Goal: Check status: Check status

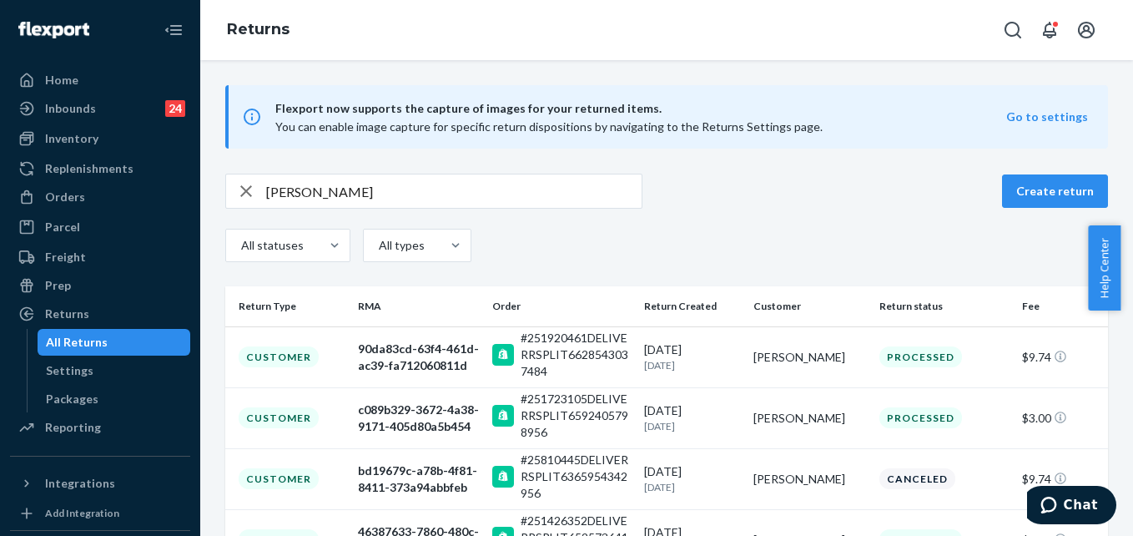
click at [355, 193] on input "[PERSON_NAME]" at bounding box center [453, 190] width 375 height 33
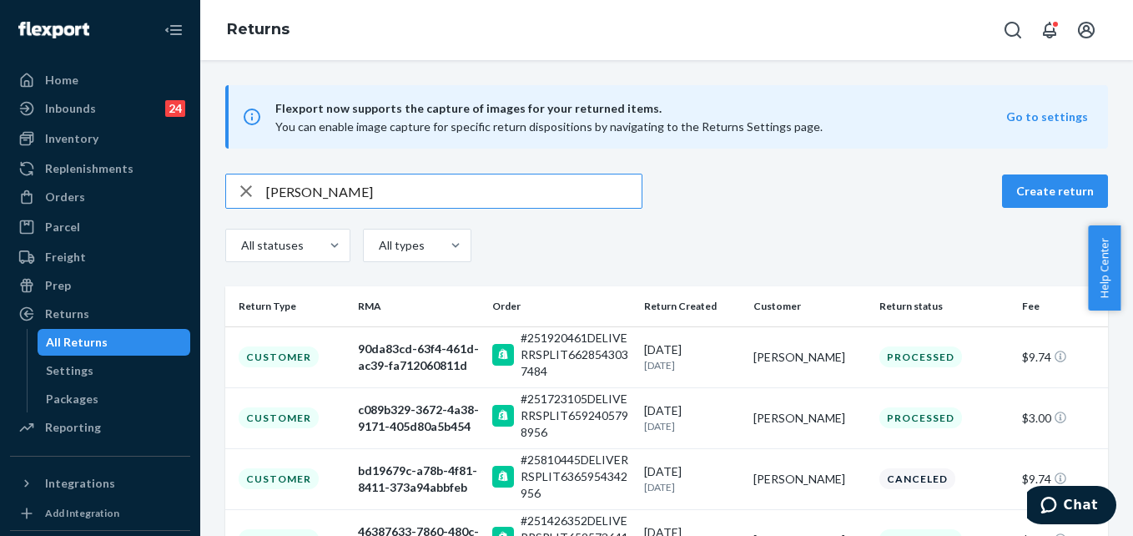
click at [355, 193] on input "[PERSON_NAME]" at bounding box center [453, 190] width 375 height 33
paste input "9434636106023305591097"
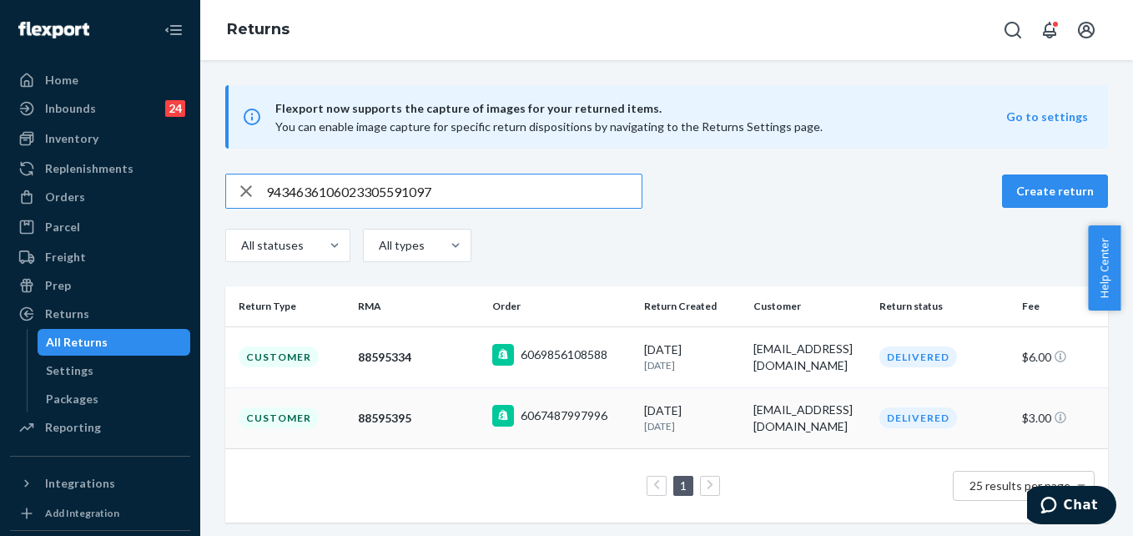
type input "9434636106023305591097"
click at [793, 430] on div "[EMAIL_ADDRESS][DOMAIN_NAME]" at bounding box center [809, 417] width 113 height 33
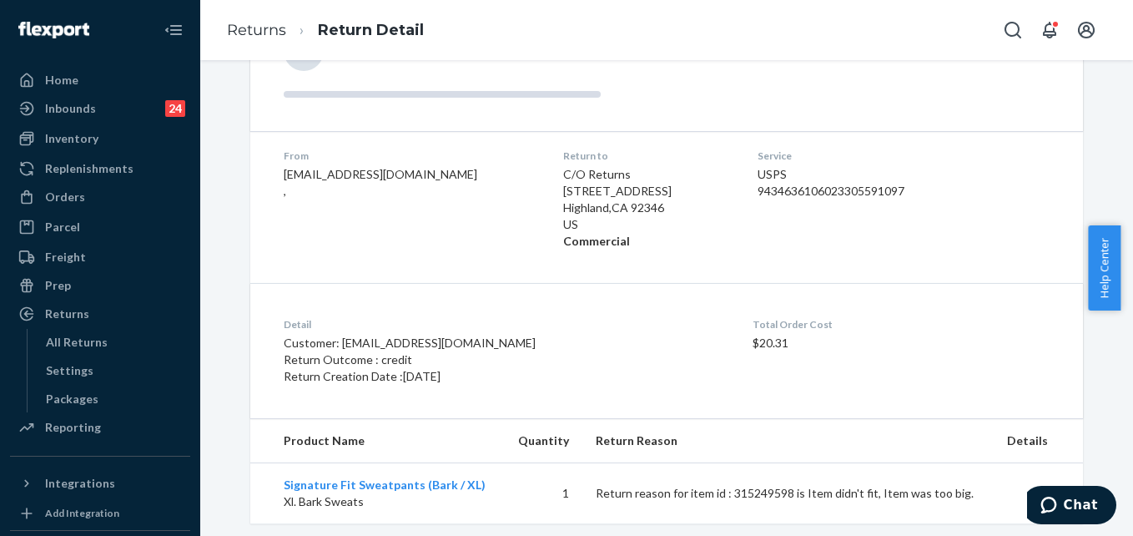
scroll to position [236, 0]
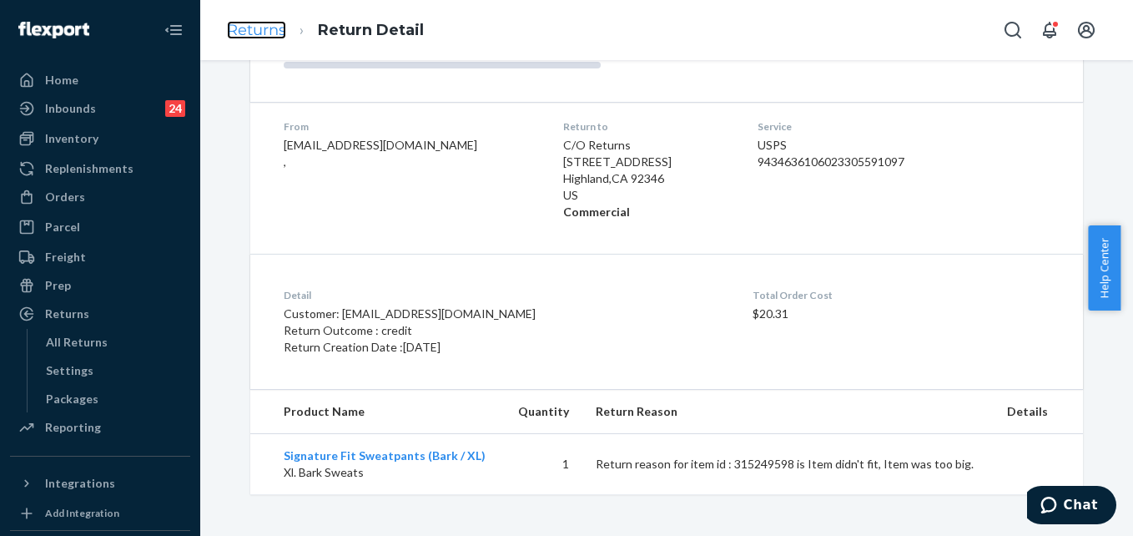
click at [244, 27] on link "Returns" at bounding box center [256, 30] width 59 height 18
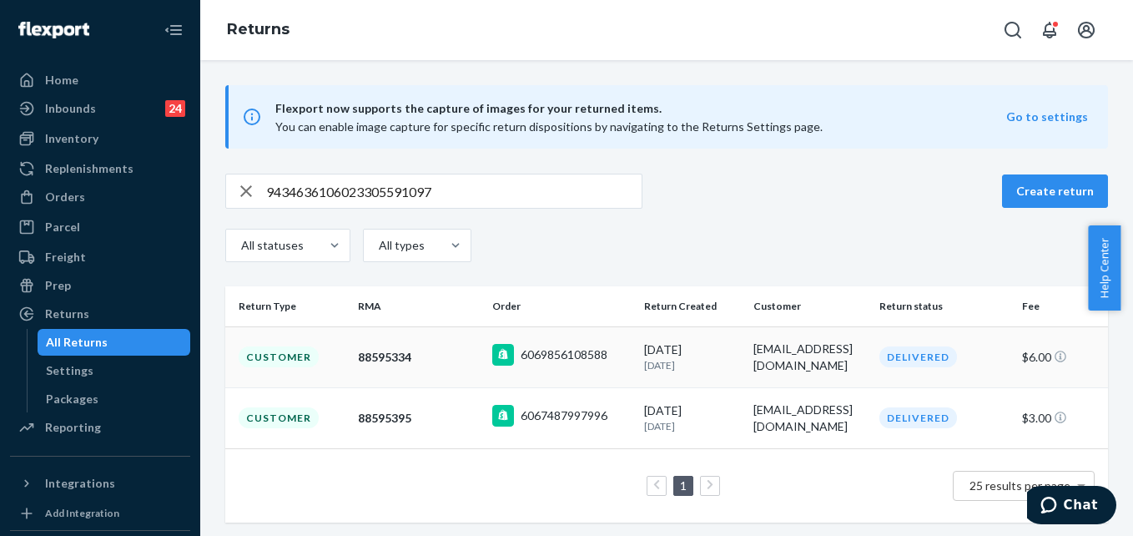
click at [620, 359] on div "6069856108588" at bounding box center [561, 357] width 138 height 26
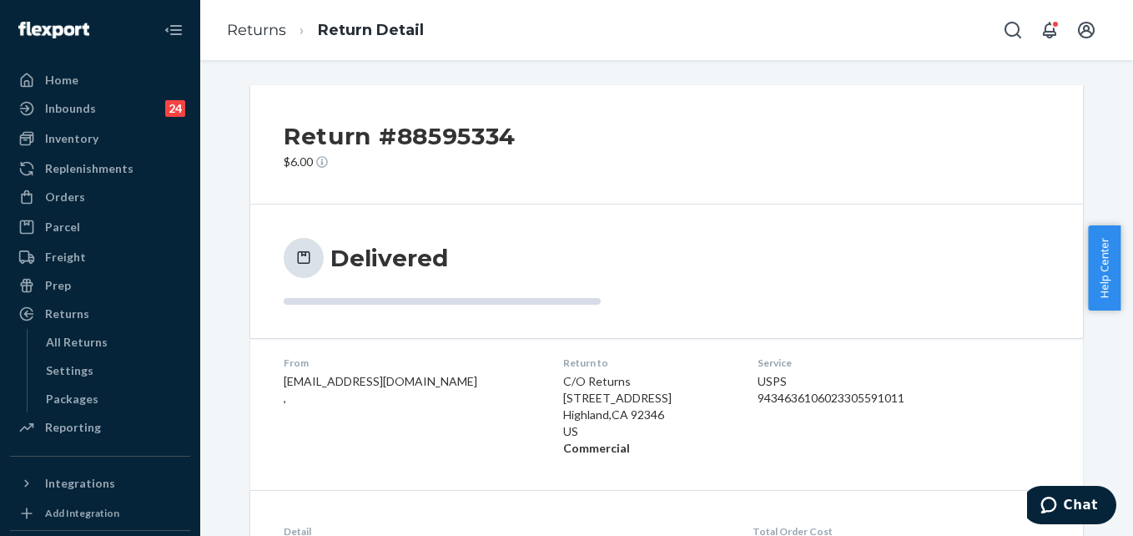
click at [246, 40] on li "Returns" at bounding box center [256, 31] width 59 height 22
click at [249, 36] on link "Returns" at bounding box center [256, 30] width 59 height 18
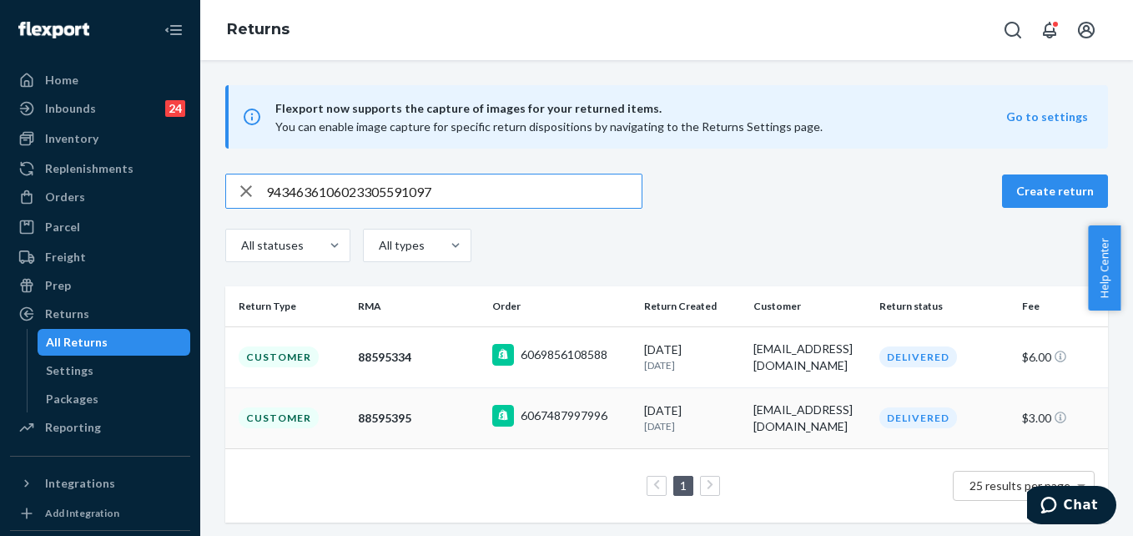
click at [709, 440] on td "[DATE] [DATE]" at bounding box center [691, 417] width 109 height 61
